Goal: Transaction & Acquisition: Purchase product/service

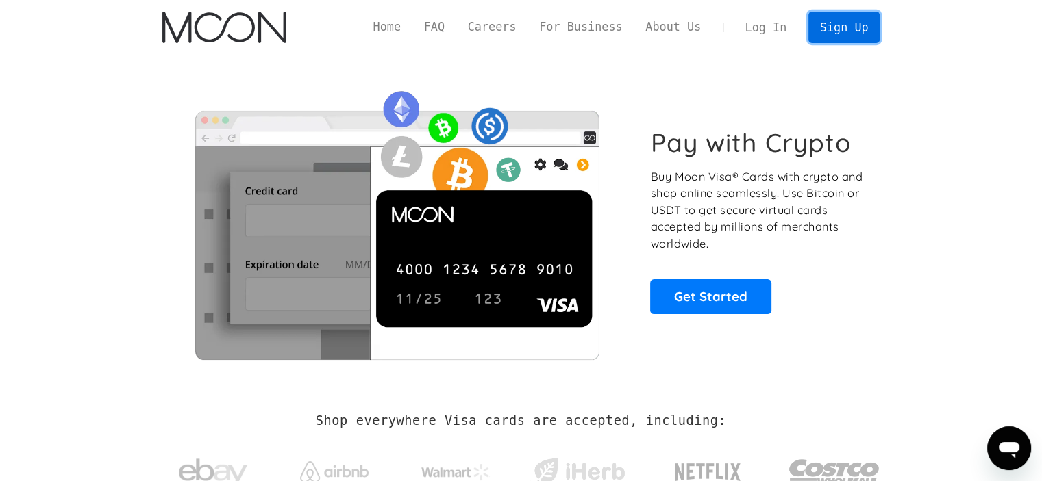
click at [837, 28] on link "Sign Up" at bounding box center [843, 27] width 71 height 31
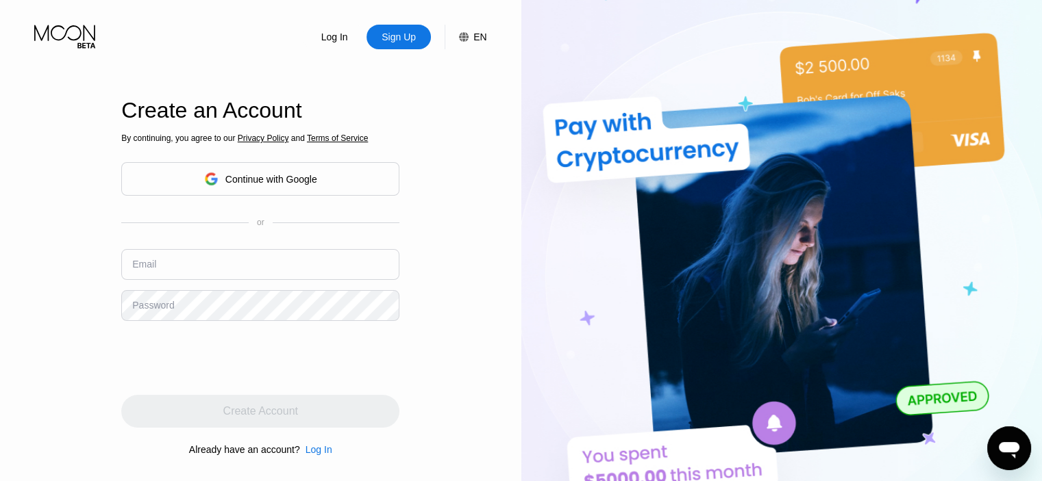
click at [310, 210] on div "By continuing, you agree to our Privacy Policy and Terms of Service Continue wi…" at bounding box center [260, 294] width 278 height 329
click at [323, 179] on div "Continue with Google" at bounding box center [260, 179] width 278 height 34
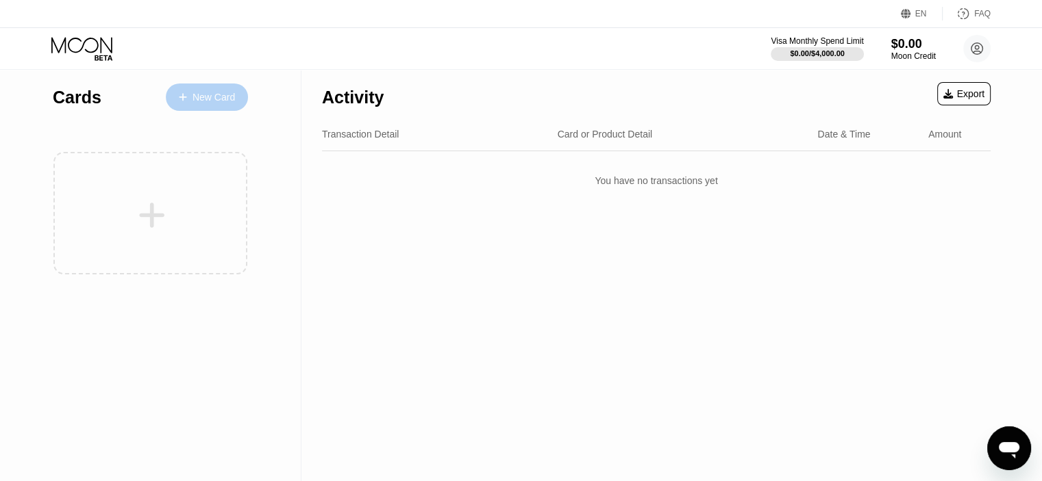
click at [238, 98] on div "New Card" at bounding box center [207, 97] width 82 height 27
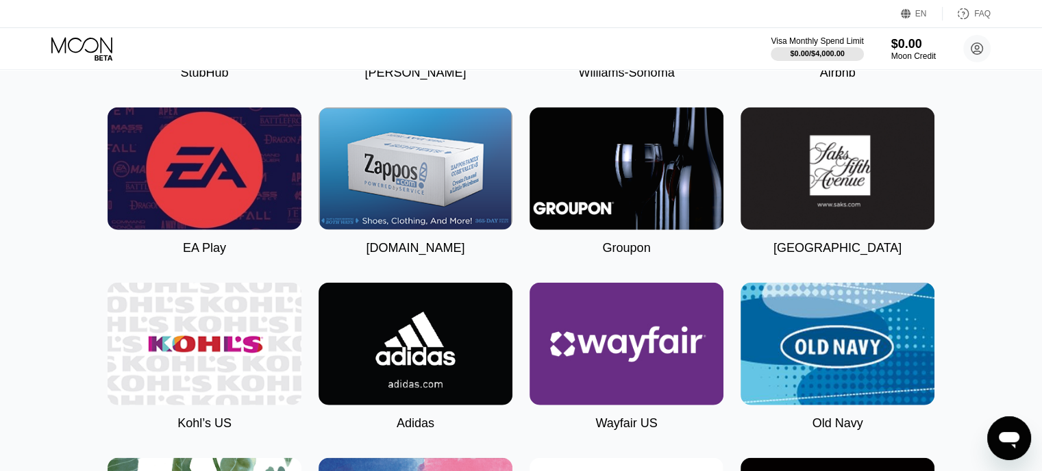
scroll to position [3162, 0]
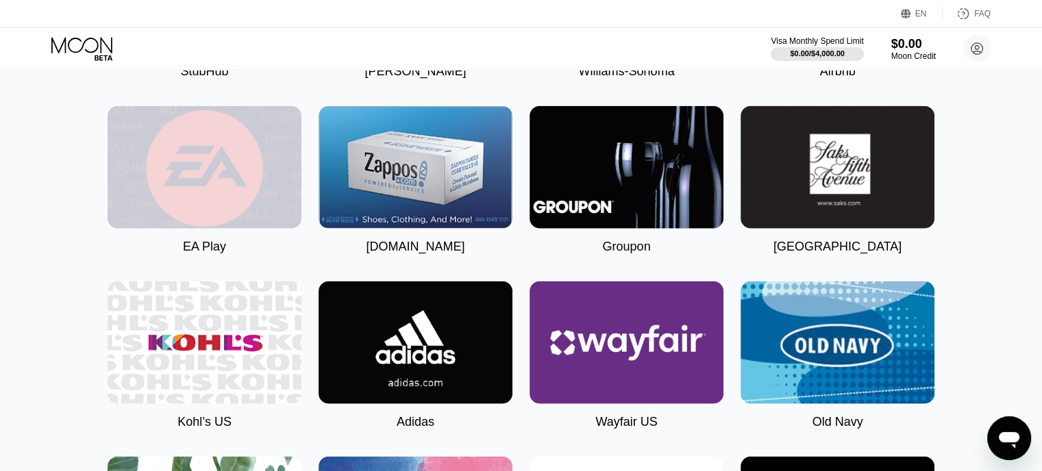
click at [211, 229] on img at bounding box center [205, 167] width 194 height 123
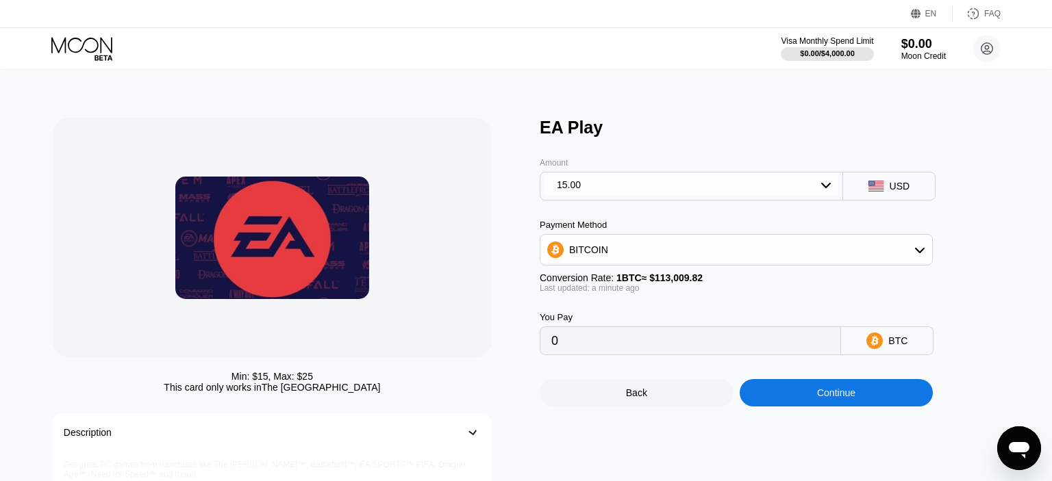
type input "0.00013274"
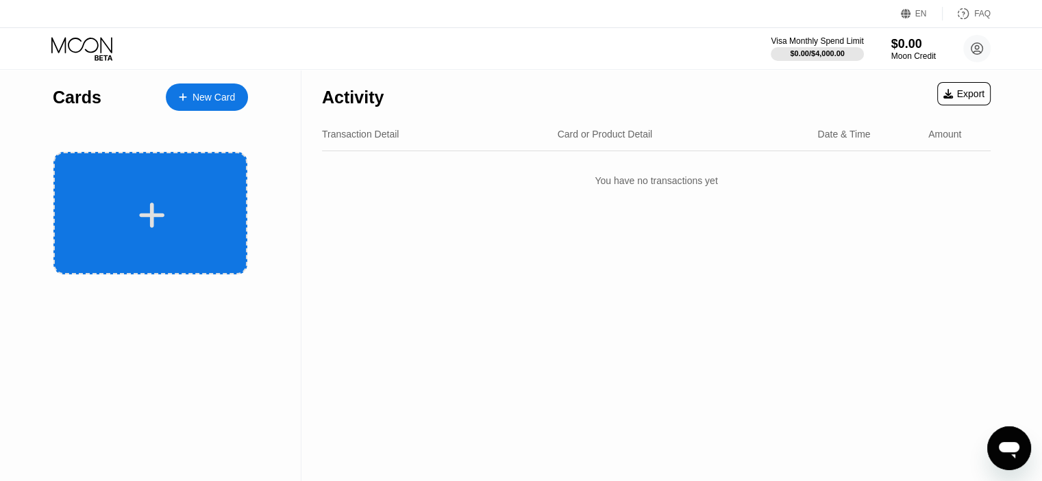
click at [169, 202] on div at bounding box center [152, 215] width 170 height 31
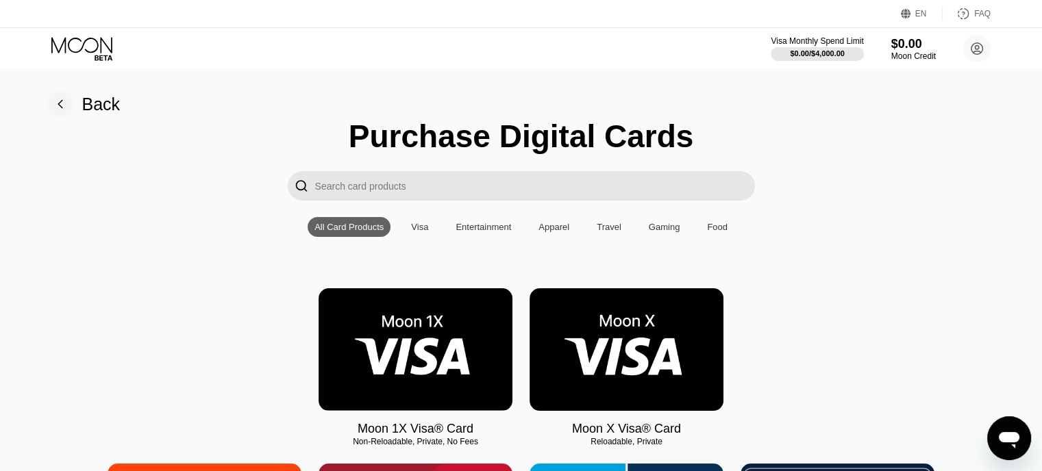
click at [416, 229] on div "Visa" at bounding box center [419, 227] width 17 height 10
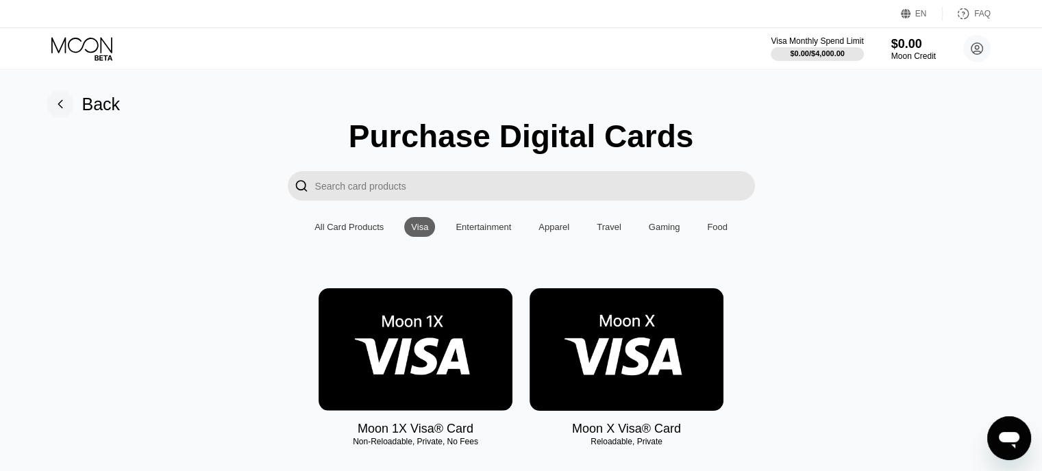
click at [420, 229] on div "Visa" at bounding box center [419, 227] width 17 height 10
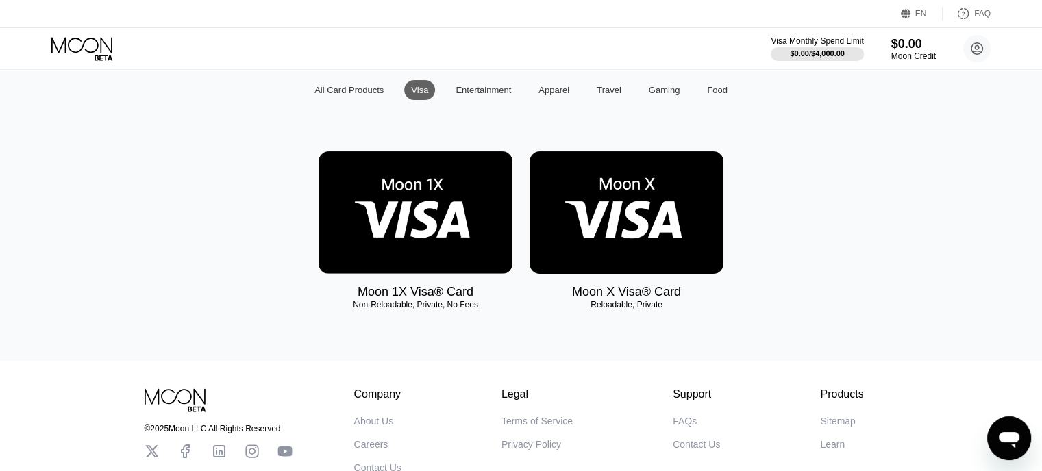
scroll to position [133, 0]
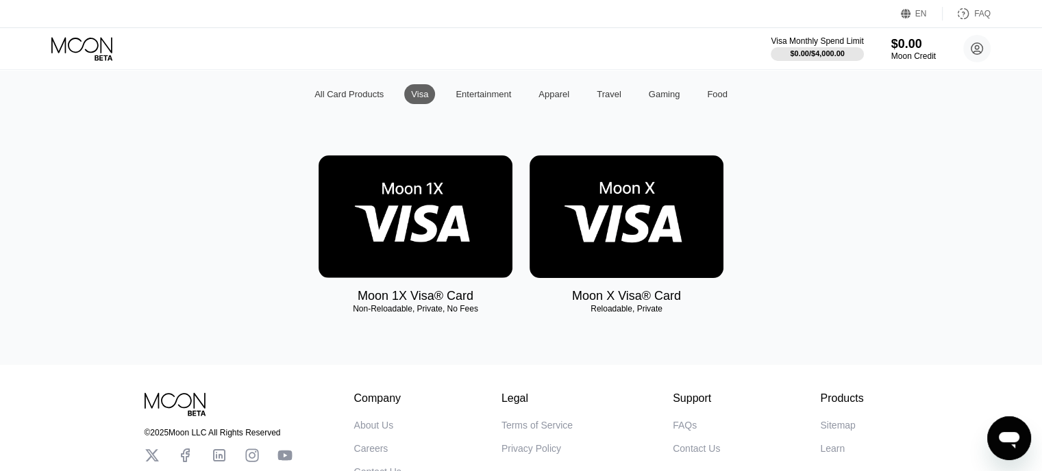
click at [609, 94] on div "Travel" at bounding box center [608, 94] width 25 height 10
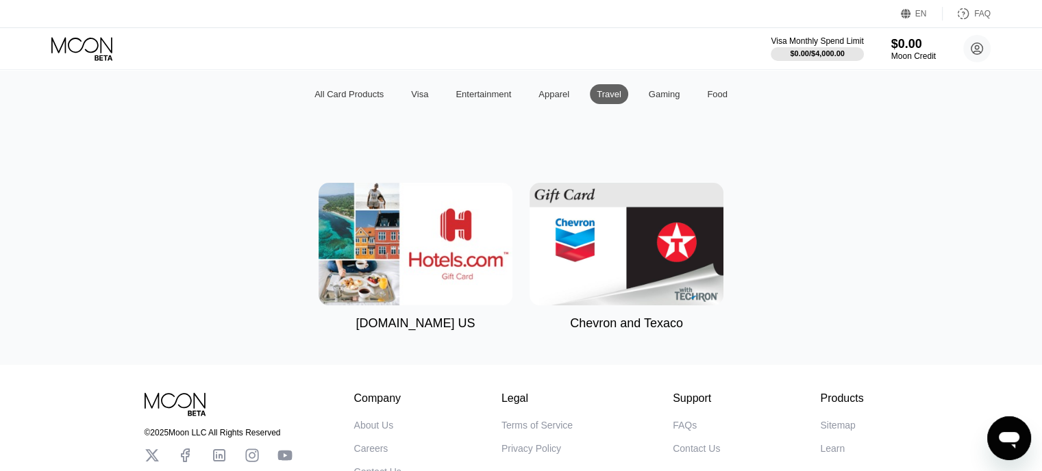
click at [658, 99] on div "Gaming" at bounding box center [663, 94] width 31 height 10
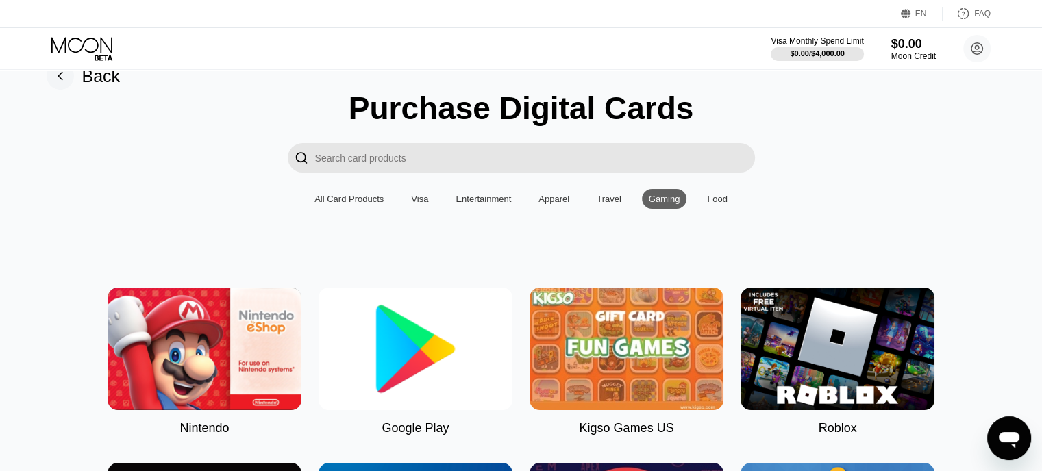
scroll to position [26, 0]
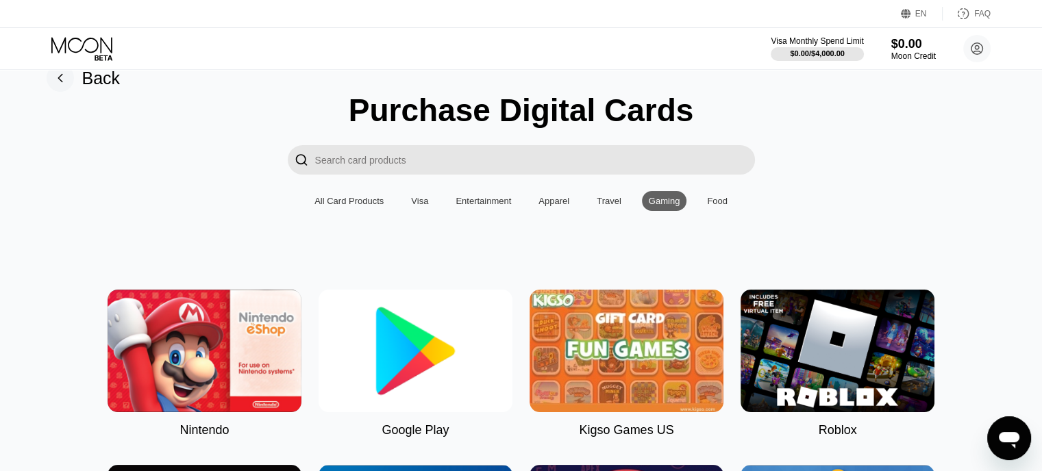
click at [716, 201] on div "Food" at bounding box center [717, 201] width 21 height 10
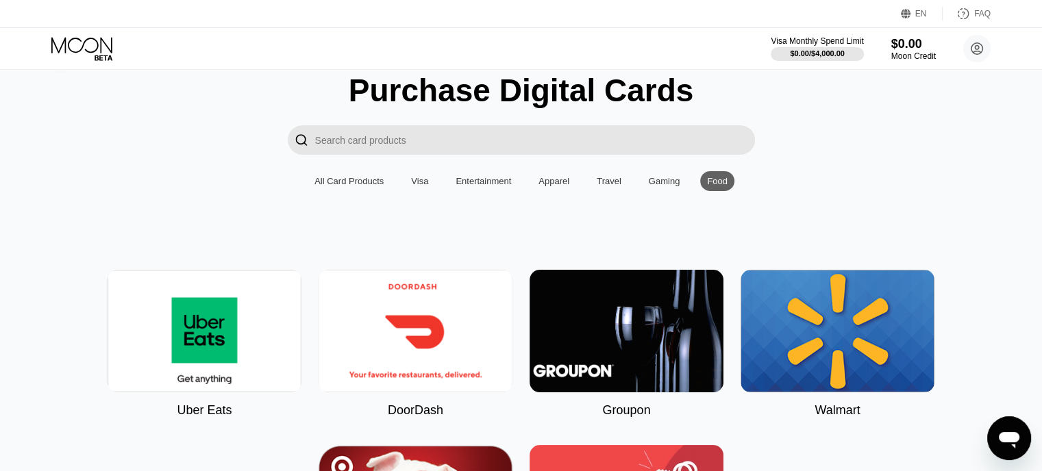
scroll to position [14, 0]
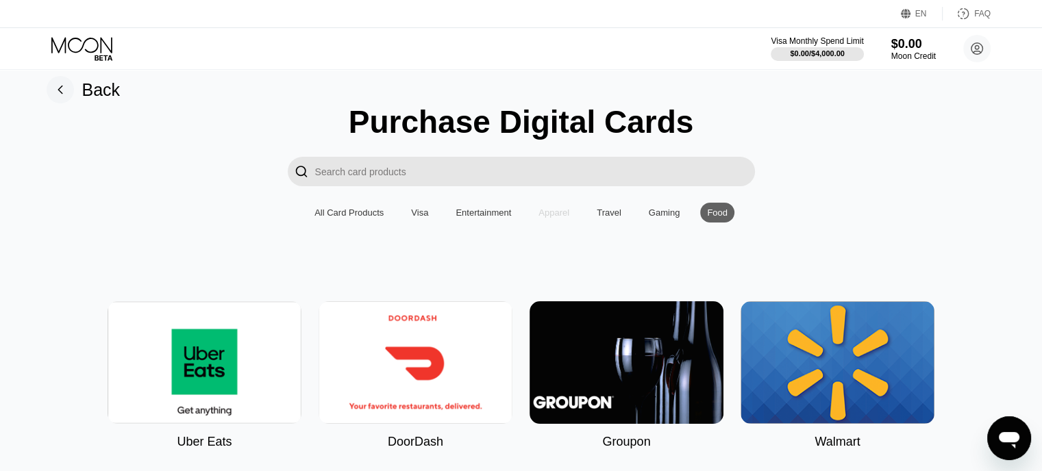
click at [559, 218] on div "Apparel" at bounding box center [553, 212] width 31 height 10
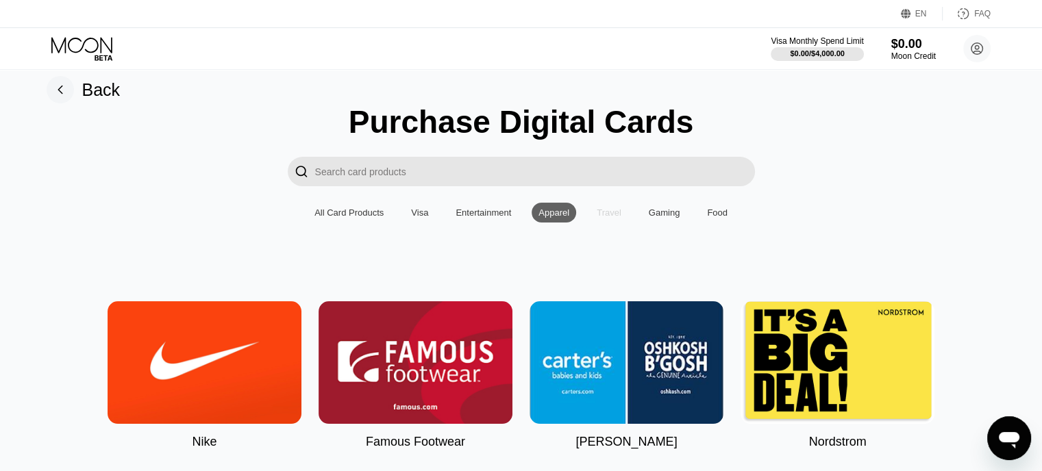
click at [607, 218] on div "Travel" at bounding box center [608, 212] width 25 height 10
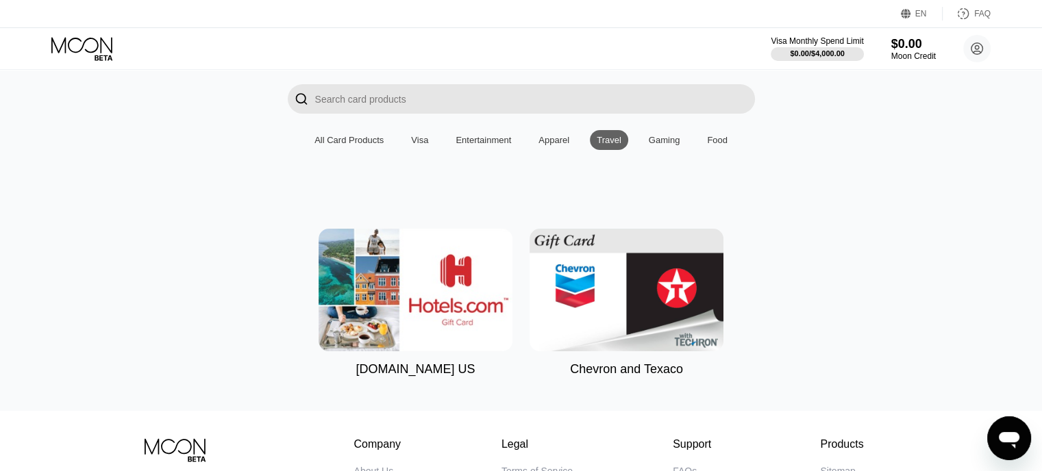
scroll to position [97, 0]
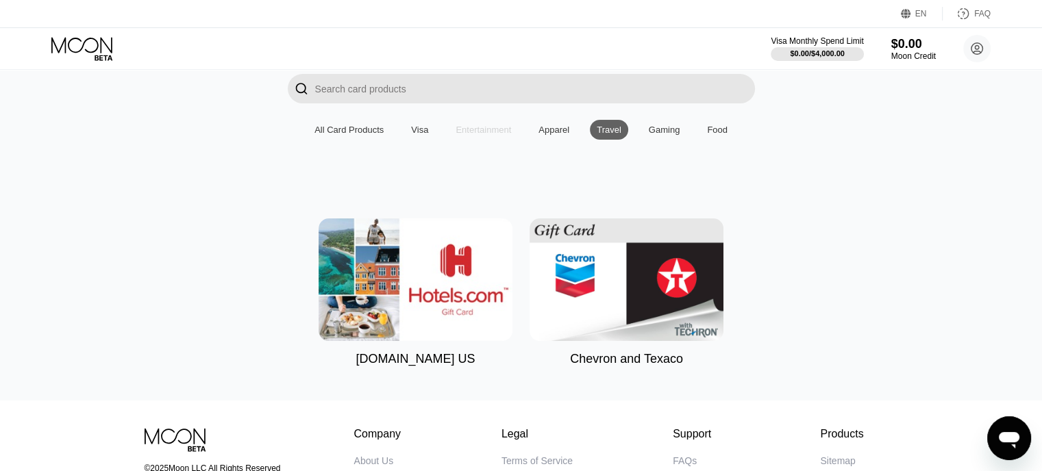
click at [486, 134] on div "Entertainment" at bounding box center [482, 130] width 55 height 10
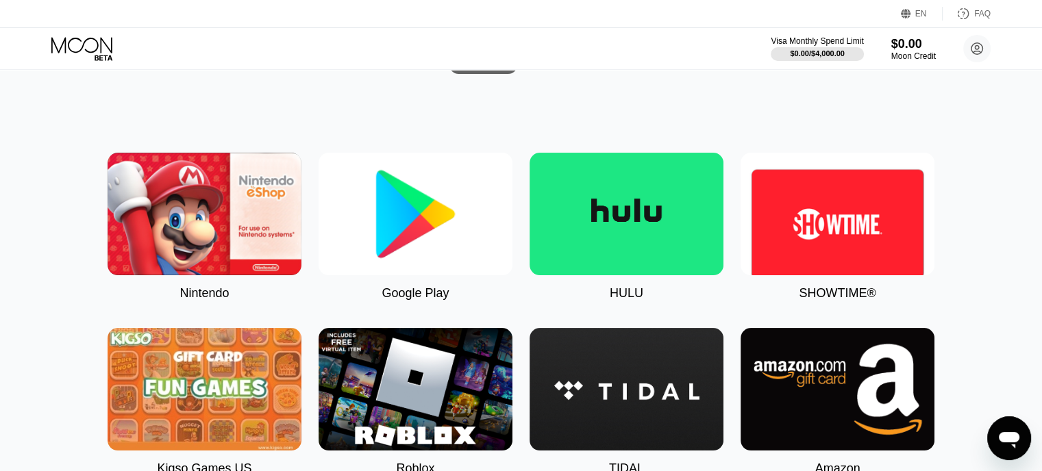
scroll to position [0, 0]
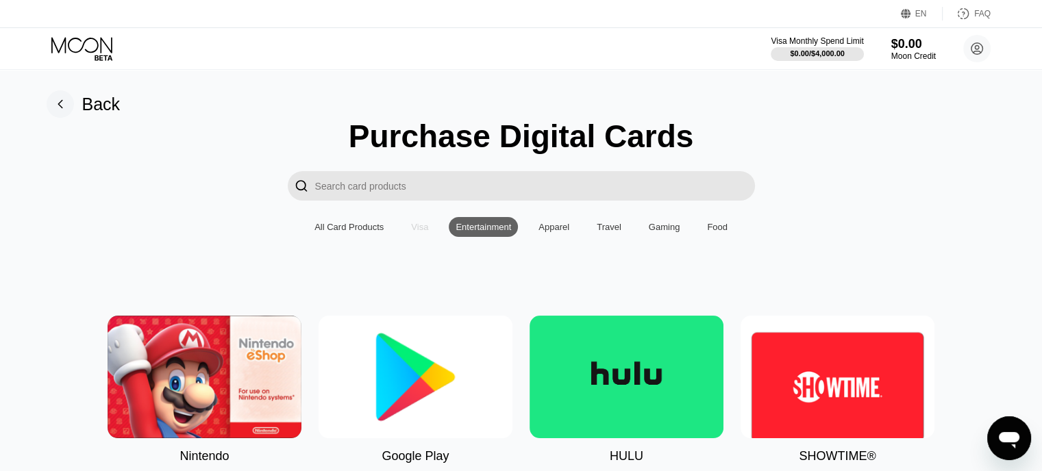
click at [422, 224] on div "Visa" at bounding box center [419, 227] width 31 height 20
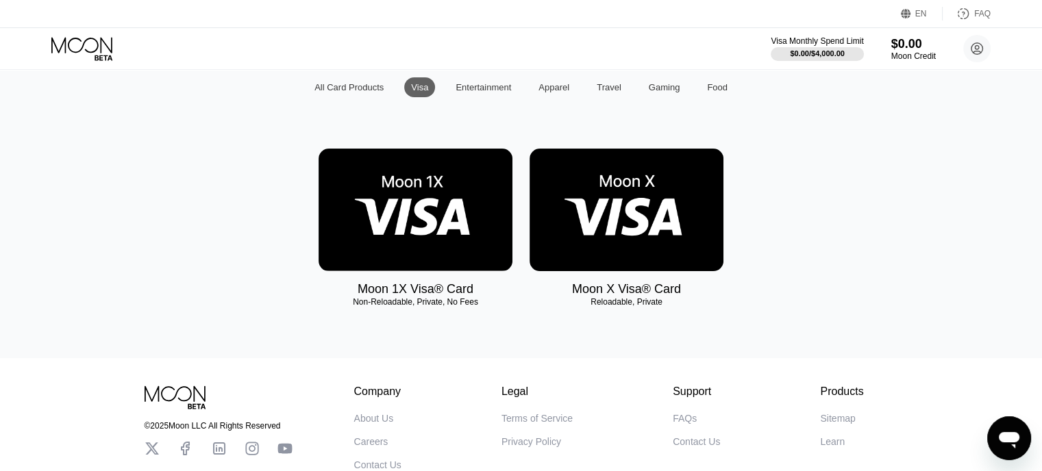
scroll to position [140, 0]
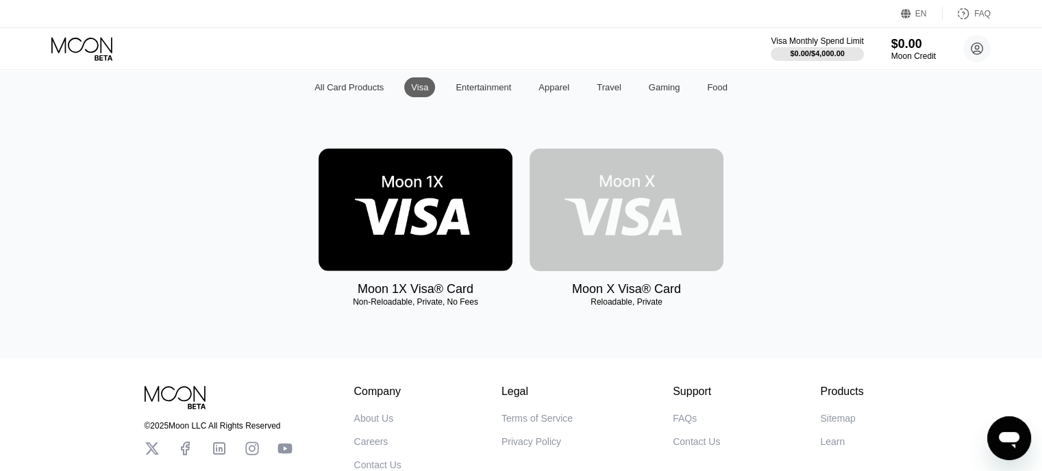
click at [635, 243] on img at bounding box center [626, 210] width 194 height 123
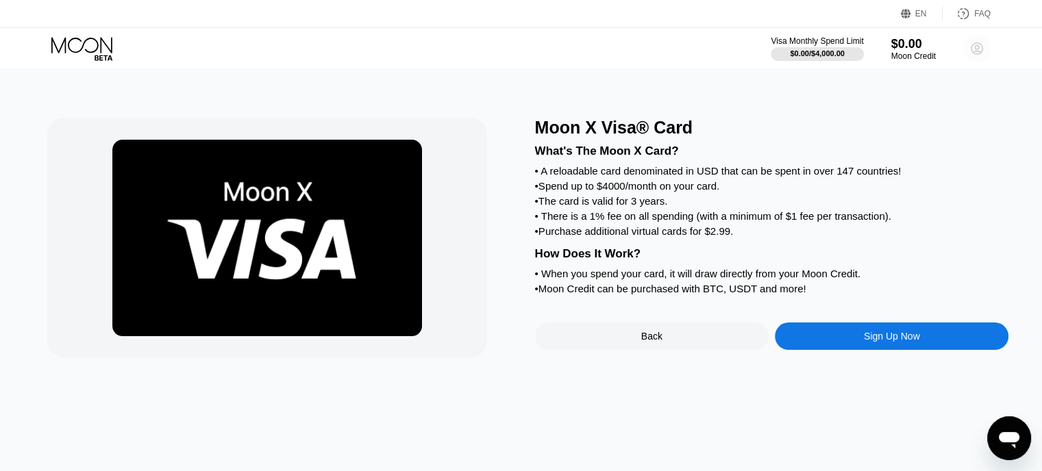
click at [978, 51] on circle at bounding box center [976, 48] width 27 height 27
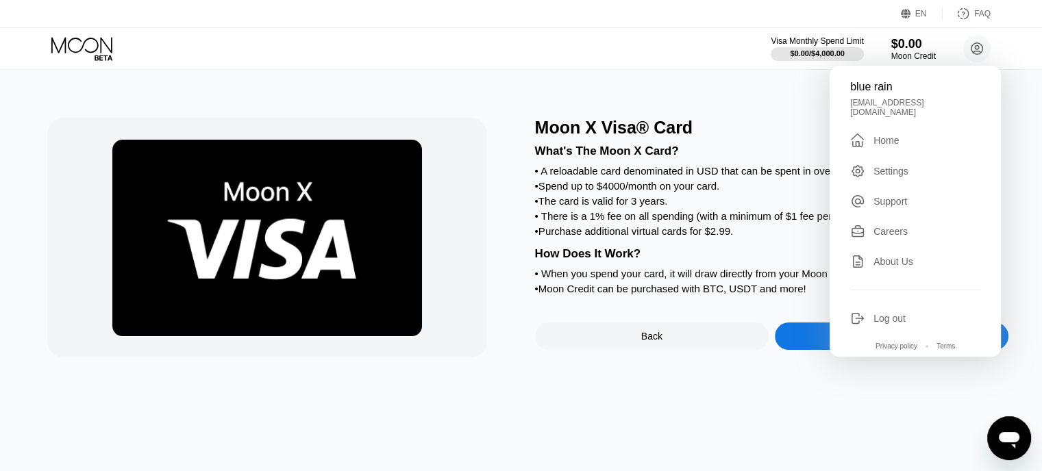
click at [1013, 160] on div "Moon X Visa® Card What's The Moon X Card? • A reloadable card denominated in US…" at bounding box center [521, 270] width 1052 height 401
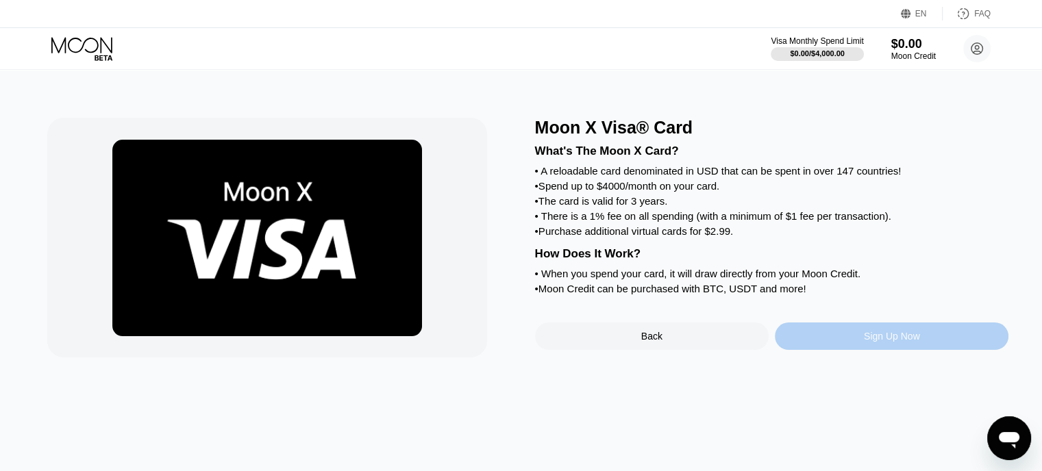
click at [866, 342] on div "Sign Up Now" at bounding box center [891, 336] width 56 height 11
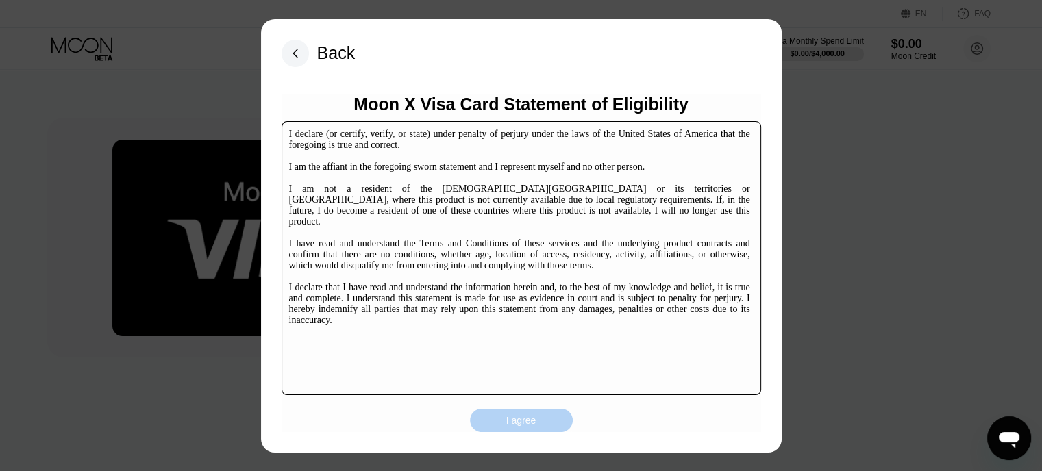
click at [531, 423] on div "I agree" at bounding box center [521, 420] width 30 height 12
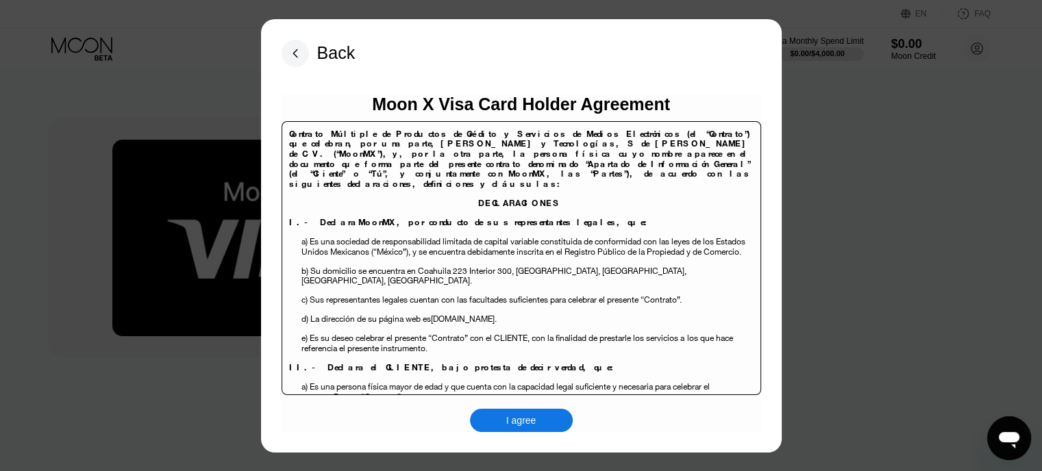
click at [515, 418] on div "I agree" at bounding box center [521, 420] width 30 height 12
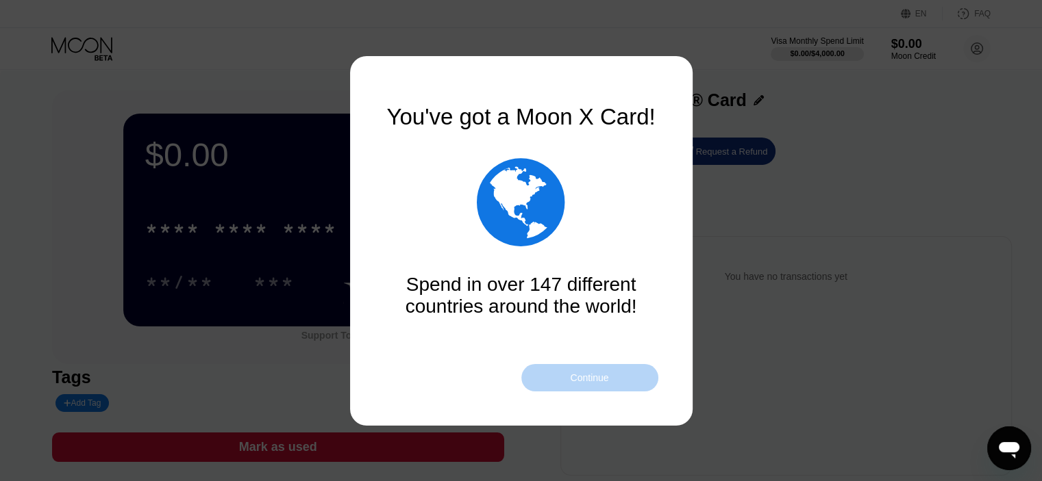
click at [605, 375] on div "Continue" at bounding box center [589, 378] width 38 height 11
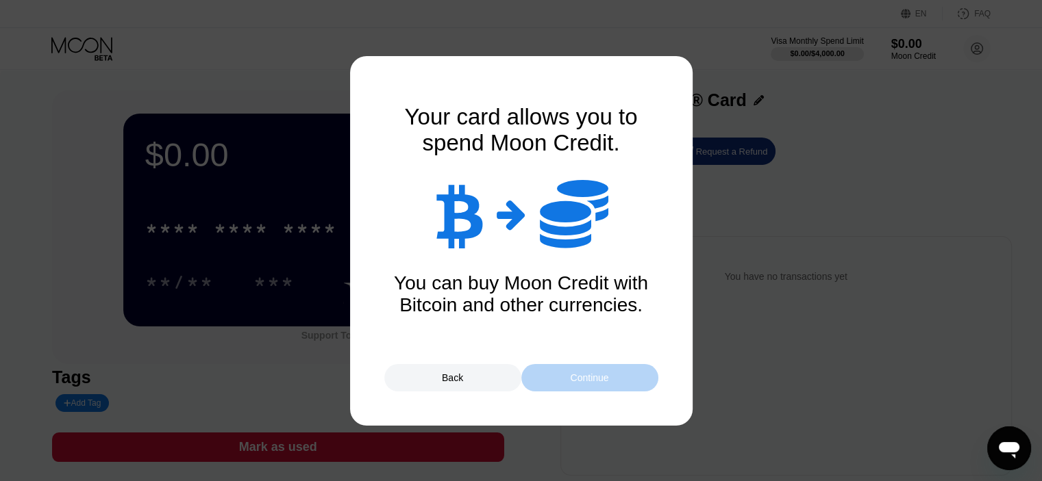
click at [611, 375] on div "Continue" at bounding box center [589, 377] width 137 height 27
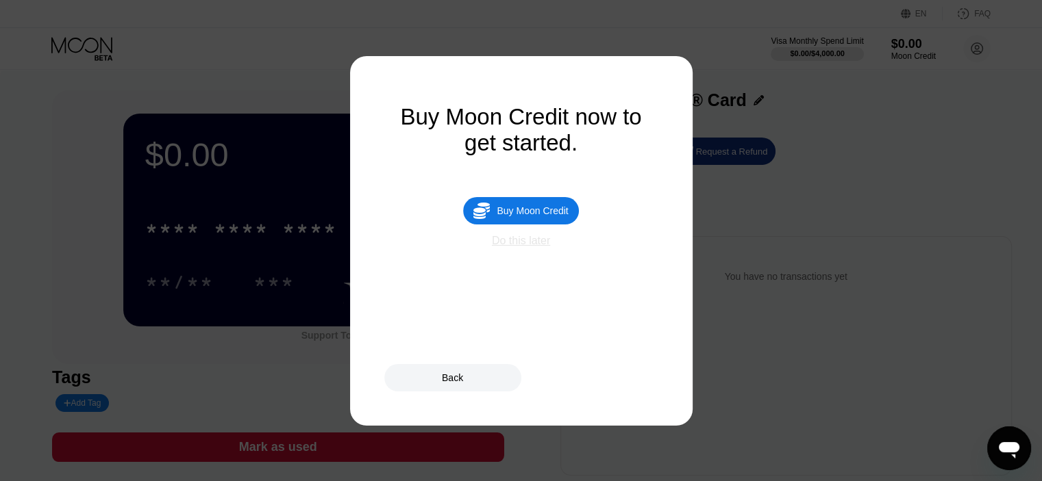
click at [527, 247] on div "Do this later" at bounding box center [521, 241] width 58 height 12
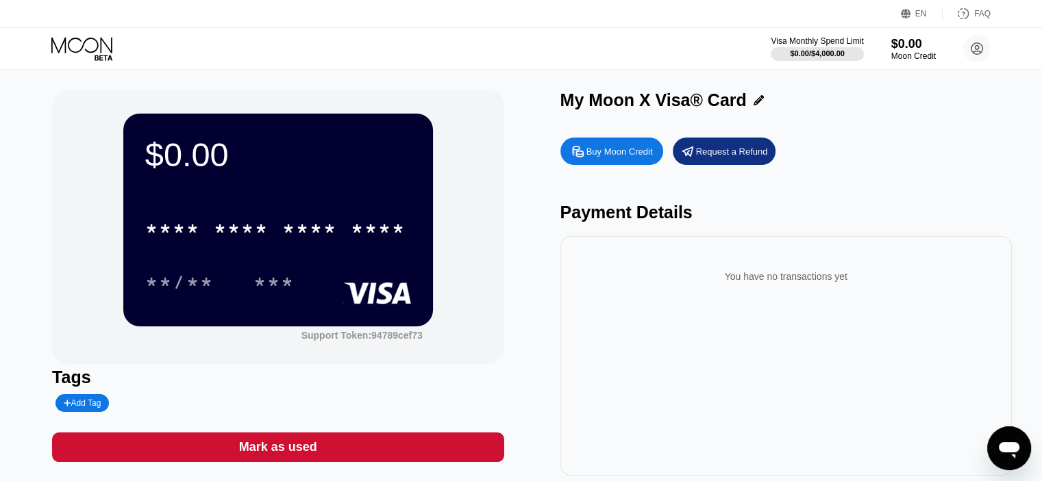
click at [641, 157] on div "Buy Moon Credit" at bounding box center [619, 152] width 66 height 12
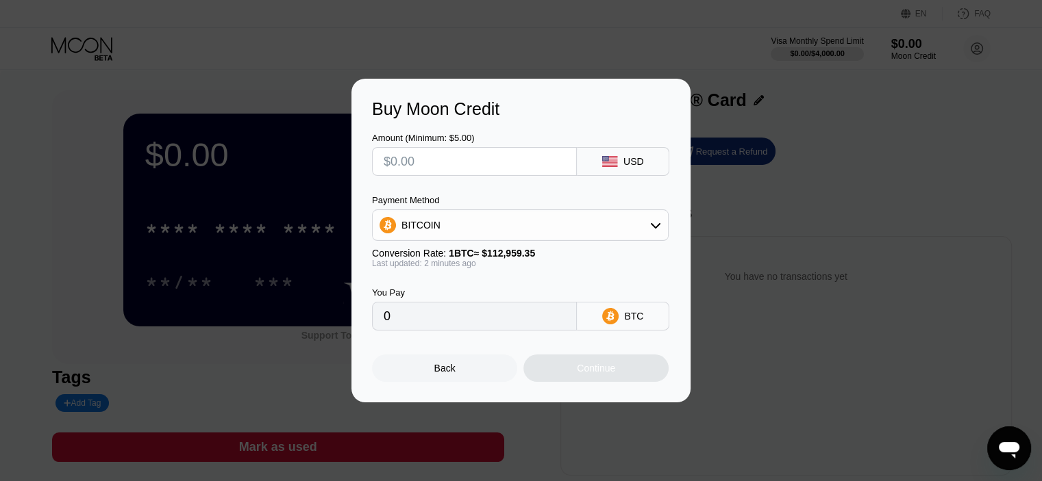
click at [567, 160] on div at bounding box center [474, 161] width 205 height 29
click at [556, 228] on div "BITCOIN" at bounding box center [520, 225] width 295 height 27
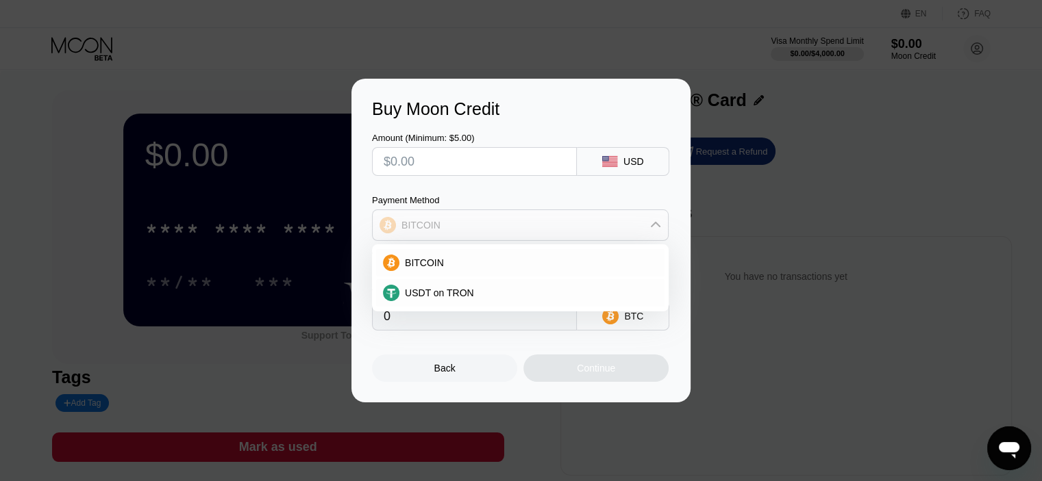
click at [556, 228] on div "BITCOIN" at bounding box center [520, 225] width 295 height 27
